Goal: Transaction & Acquisition: Purchase product/service

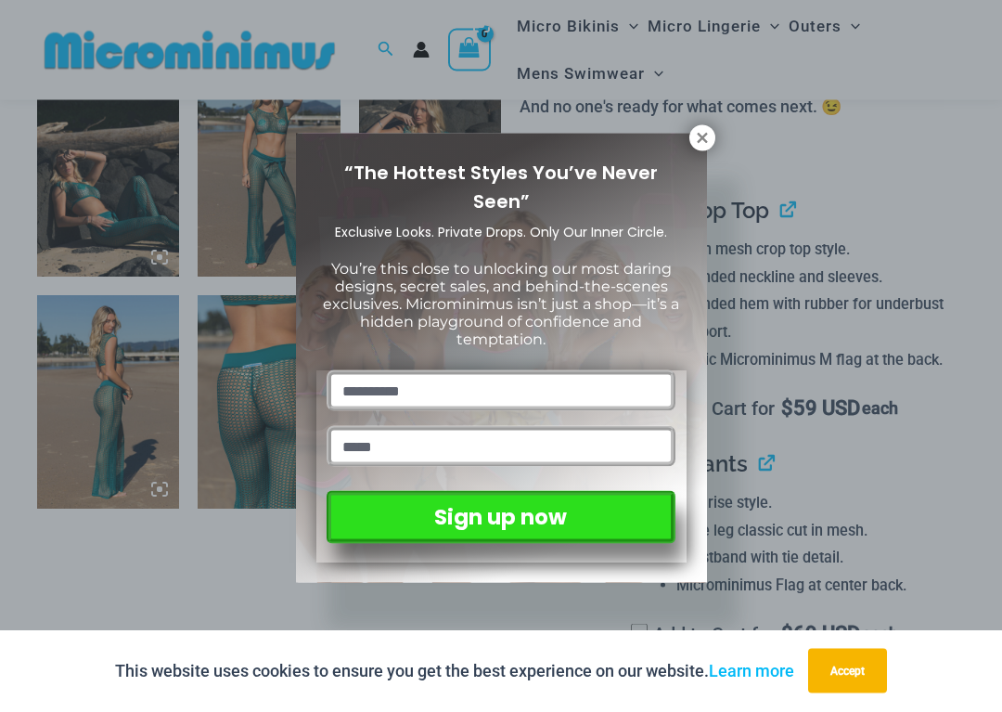
scroll to position [1039, 0]
click at [708, 139] on icon at bounding box center [702, 138] width 17 height 17
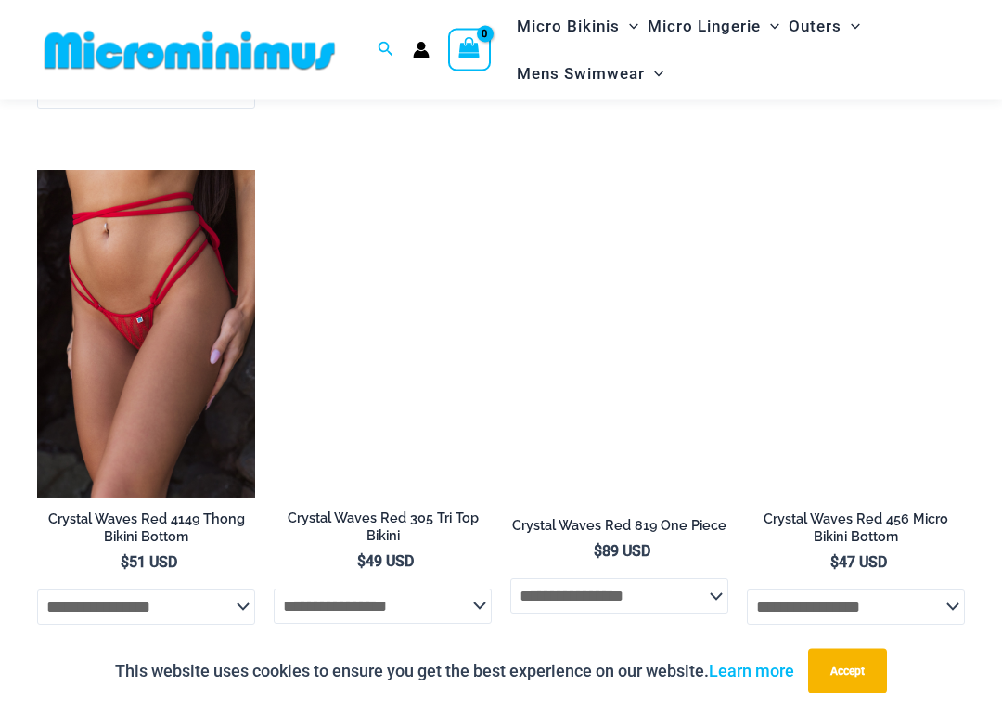
scroll to position [3657, 0]
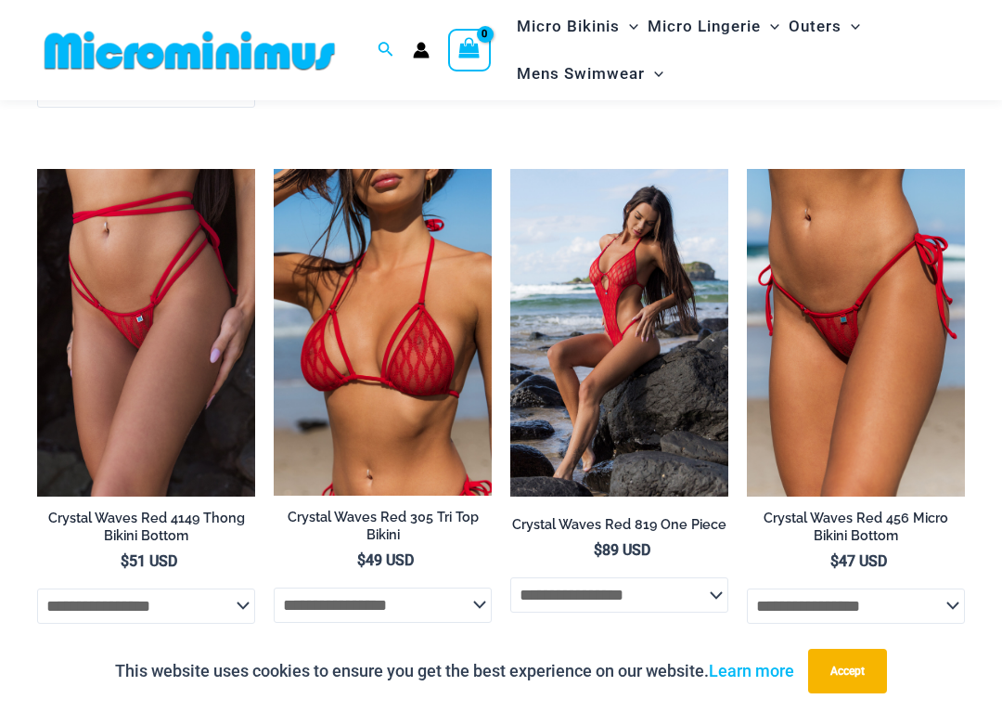
click at [274, 169] on img at bounding box center [274, 169] width 0 height 0
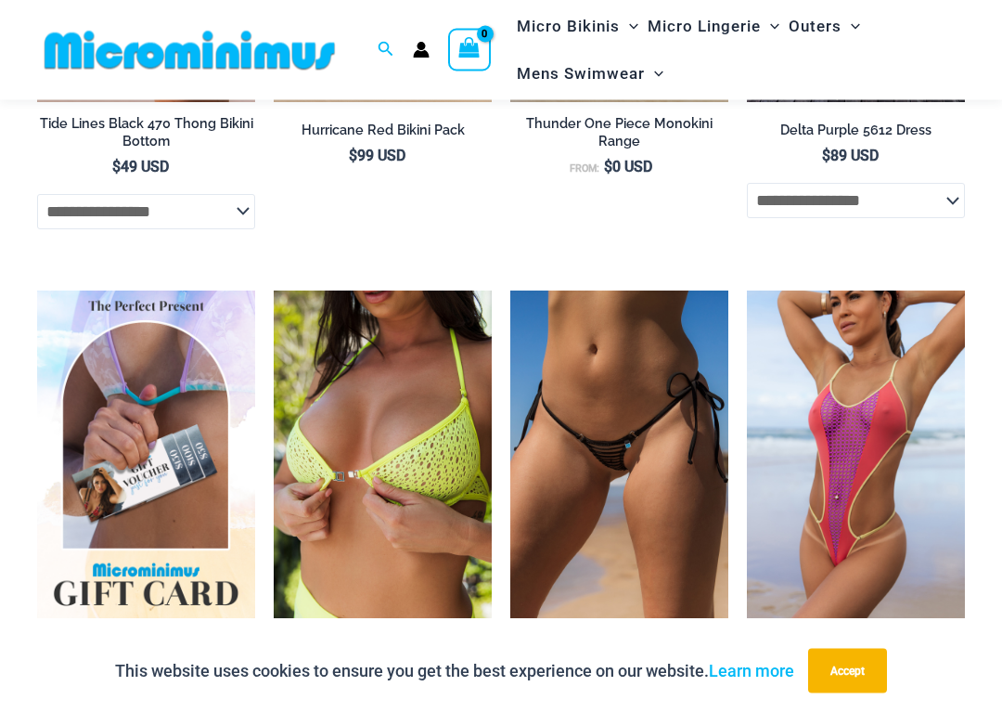
scroll to position [3598, 0]
click at [510, 291] on img at bounding box center [510, 291] width 0 height 0
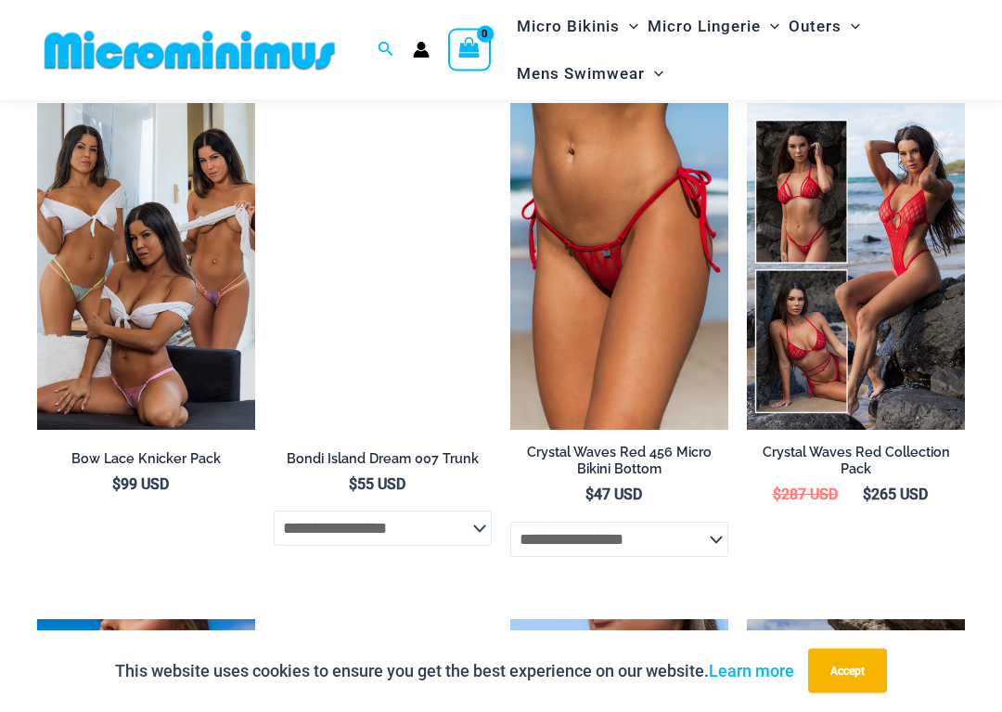
scroll to position [3215, 0]
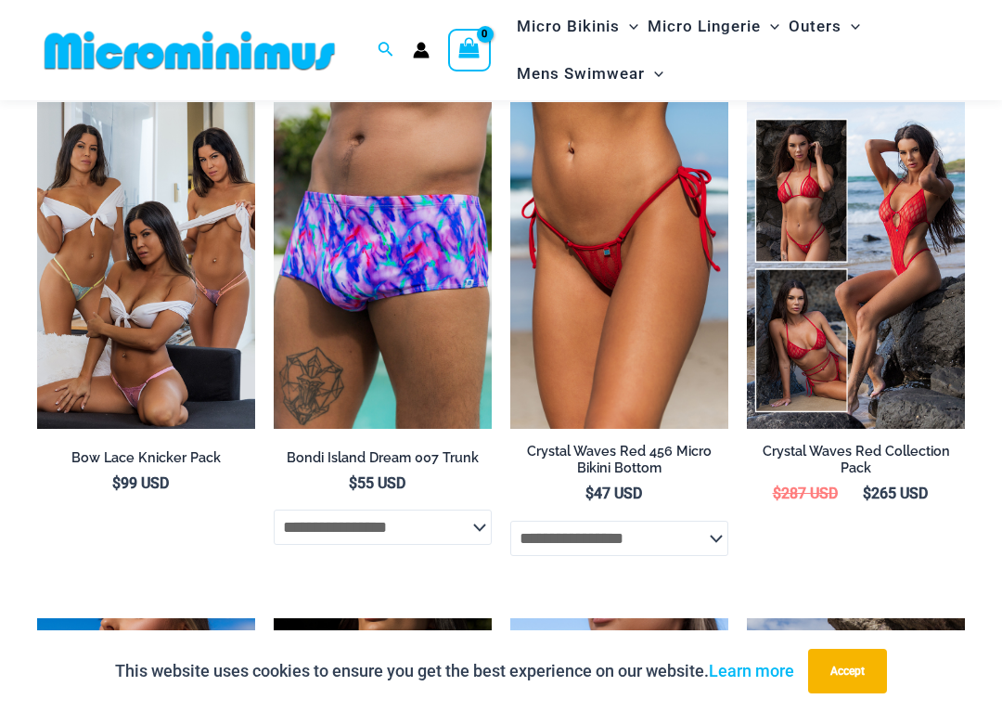
click at [37, 102] on img at bounding box center [37, 102] width 0 height 0
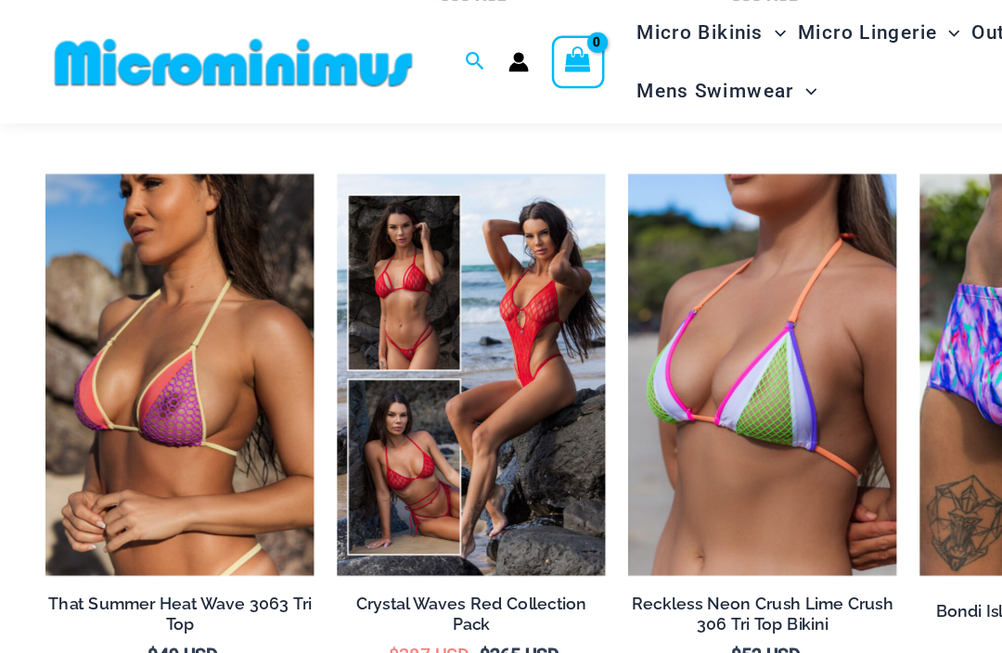
scroll to position [3103, 0]
